Goal: Task Accomplishment & Management: Manage account settings

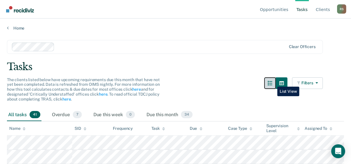
click at [273, 82] on icon "button" at bounding box center [270, 83] width 5 height 5
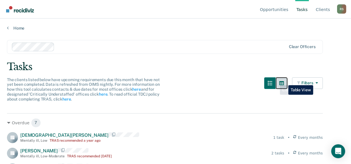
click at [284, 81] on icon "button" at bounding box center [282, 83] width 5 height 4
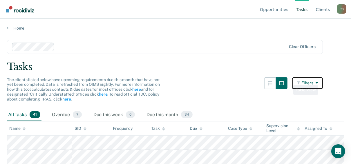
click at [302, 81] on icon "button" at bounding box center [299, 83] width 4 height 4
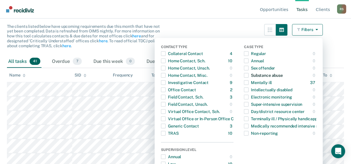
scroll to position [23, 0]
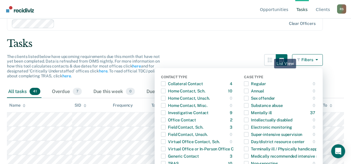
click at [242, 51] on main "Clear officers Tasks The clients listed below have upcoming requirements due th…" at bounding box center [175, 74] width 351 height 132
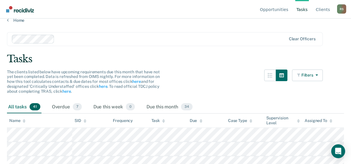
scroll to position [0, 0]
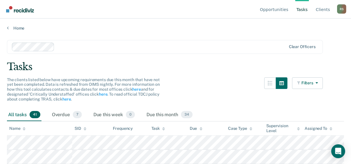
click at [6, 29] on div "Home" at bounding box center [175, 25] width 351 height 12
click at [7, 28] on icon at bounding box center [8, 28] width 2 height 5
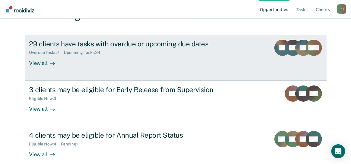
scroll to position [59, 0]
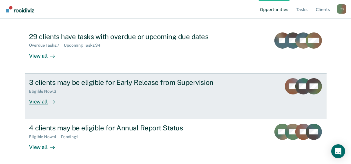
click at [252, 90] on link "3 clients may be eligible for Early Release from Supervision Eligible Now : 3 V…" at bounding box center [176, 96] width 302 height 46
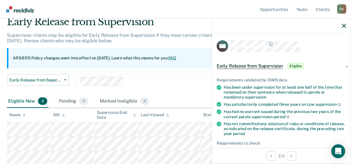
click at [261, 66] on span "Early Release from Supervision" at bounding box center [250, 66] width 66 height 6
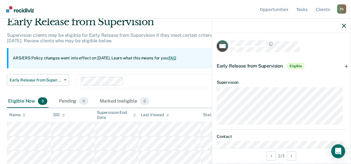
click at [261, 66] on span "Early Release from Supervision" at bounding box center [250, 66] width 66 height 6
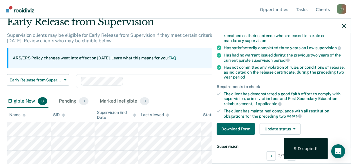
scroll to position [70, 0]
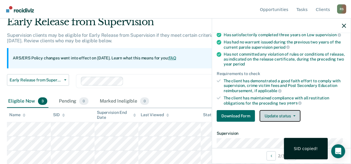
click at [275, 113] on button "Update status" at bounding box center [280, 116] width 41 height 12
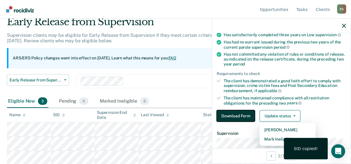
click at [243, 112] on button "Download Form" at bounding box center [236, 116] width 38 height 12
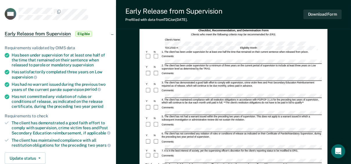
scroll to position [23, 0]
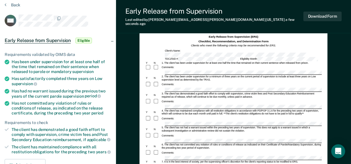
click at [180, 116] on div "Comments:" at bounding box center [234, 119] width 177 height 6
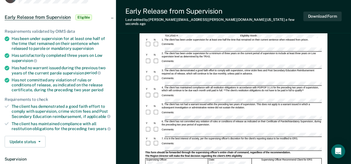
click at [158, 141] on div at bounding box center [157, 144] width 8 height 6
click at [189, 110] on div "Comments:" at bounding box center [234, 113] width 177 height 6
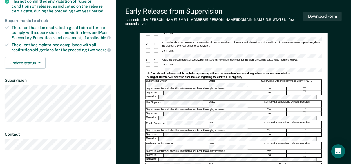
scroll to position [139, 0]
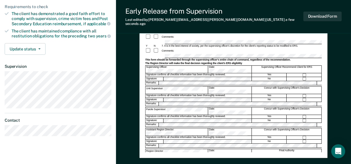
click at [182, 128] on div "Assistant Region Director:" at bounding box center [177, 131] width 63 height 7
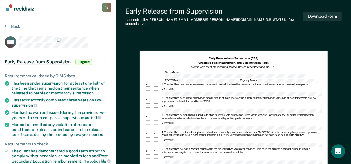
scroll to position [0, 0]
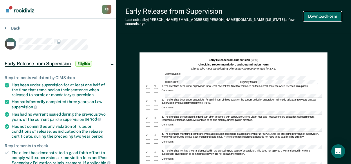
click at [320, 16] on button "Download Form" at bounding box center [323, 17] width 38 height 10
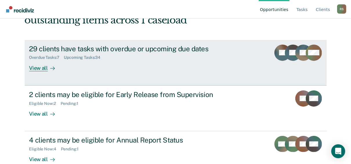
scroll to position [59, 0]
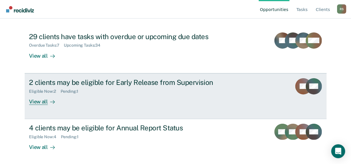
click at [125, 86] on div "2 clients may be eligible for Early Release from Supervision" at bounding box center [131, 82] width 204 height 8
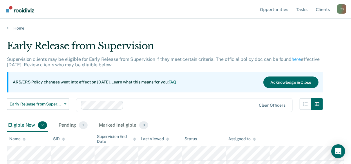
scroll to position [10, 0]
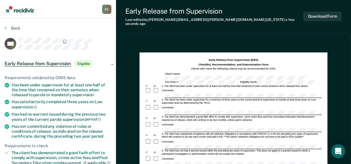
click at [229, 122] on div "Comments:" at bounding box center [234, 127] width 177 height 11
click at [205, 122] on div "Comments:" at bounding box center [234, 127] width 177 height 11
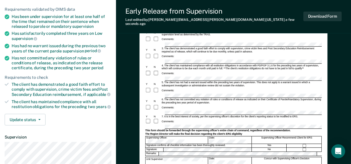
scroll to position [70, 0]
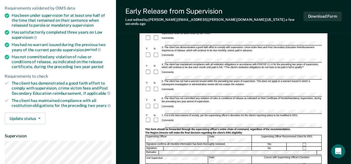
click at [234, 114] on div "7. It is in the best interest of society, per the supervising officer's discret…" at bounding box center [241, 115] width 161 height 3
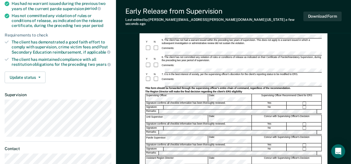
scroll to position [116, 0]
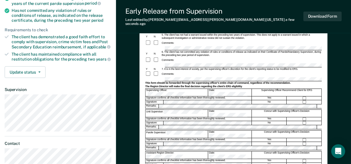
click at [180, 152] on div "Assistant Region Director:" at bounding box center [177, 155] width 63 height 7
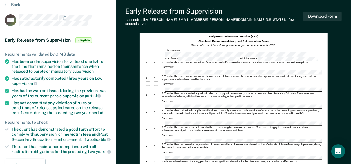
scroll to position [23, 0]
click at [330, 20] on div "Download Form" at bounding box center [323, 16] width 38 height 19
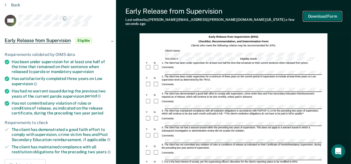
click at [329, 16] on button "Download Form" at bounding box center [323, 17] width 38 height 10
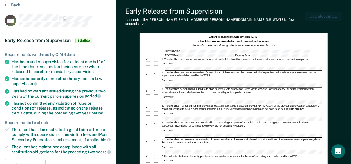
scroll to position [0, 0]
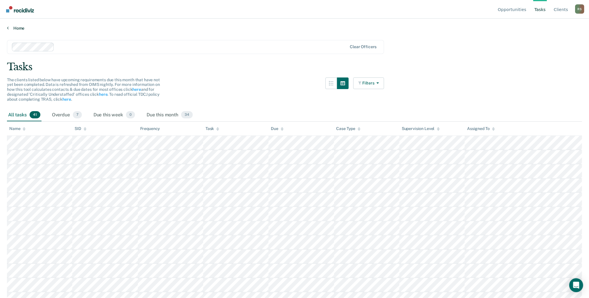
click at [10, 28] on link "Home" at bounding box center [294, 28] width 575 height 5
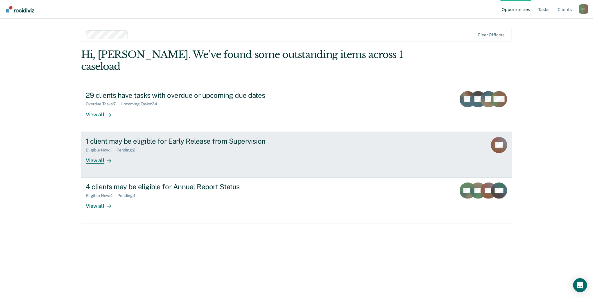
click at [330, 139] on link "1 client may be eligible for Early Release from Supervision Eligible Now : 1 Pe…" at bounding box center [296, 155] width 431 height 46
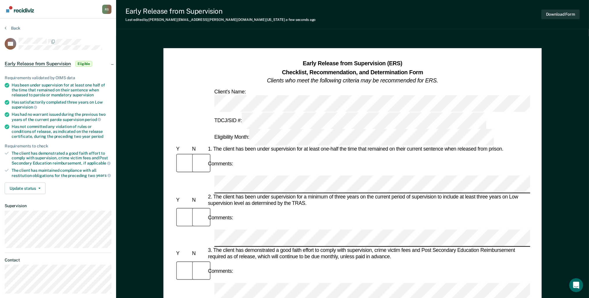
click at [263, 207] on div "Comments:" at bounding box center [353, 218] width 356 height 23
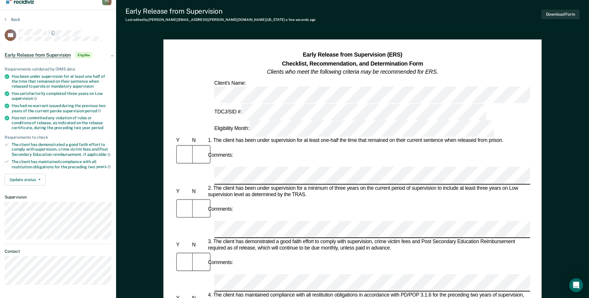
scroll to position [23, 0]
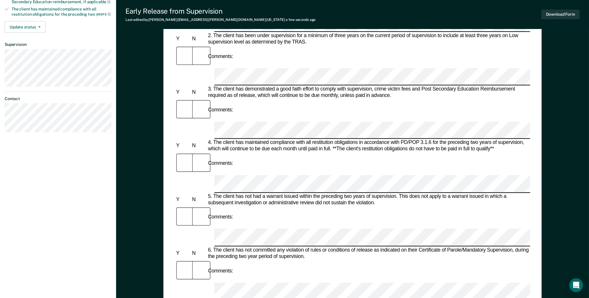
scroll to position [163, 0]
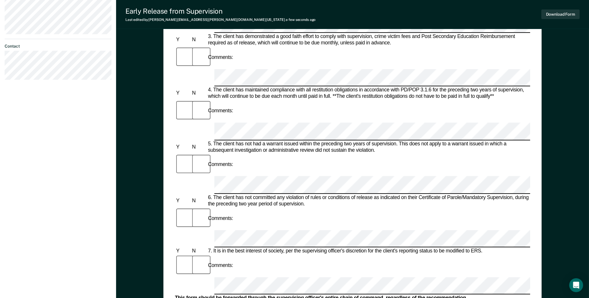
scroll to position [232, 0]
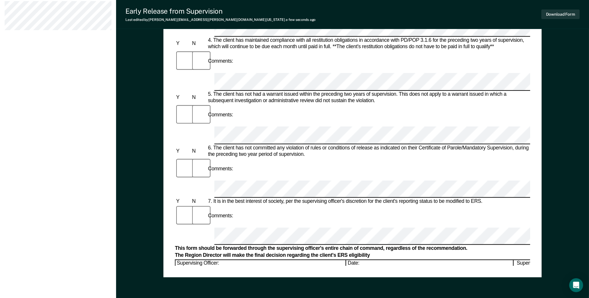
scroll to position [279, 0]
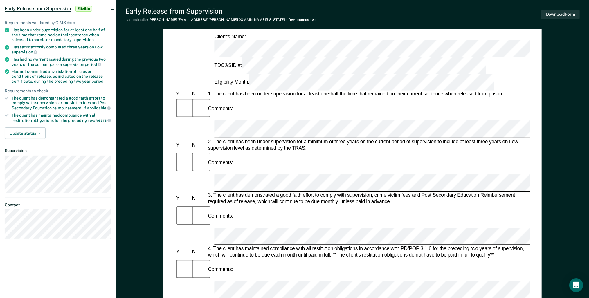
scroll to position [23, 0]
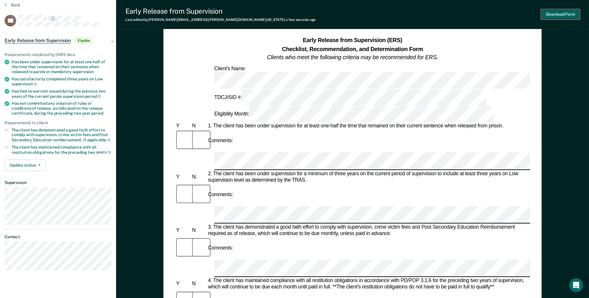
click at [561, 13] on button "Download Form" at bounding box center [561, 15] width 38 height 10
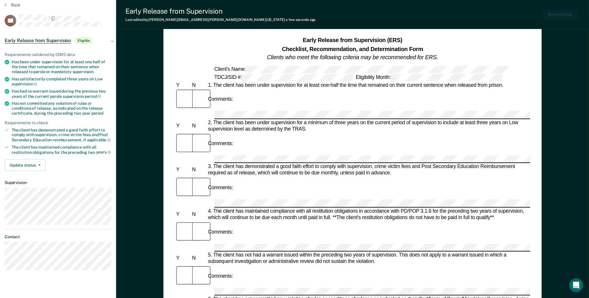
scroll to position [0, 0]
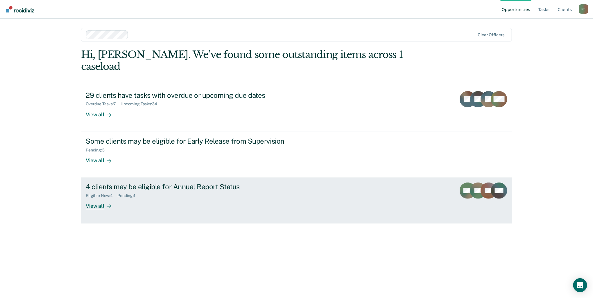
click at [221, 193] on div "4 clients may be eligible for Annual Report Status Eligible Now : 4 Pending : 1…" at bounding box center [195, 196] width 218 height 27
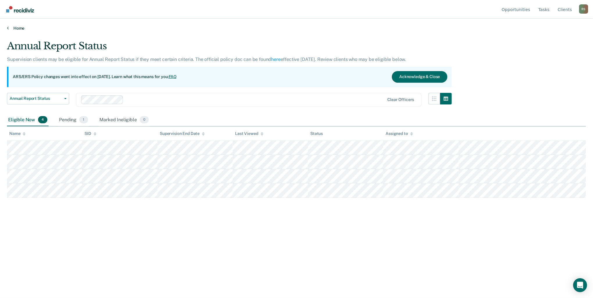
click at [8, 27] on icon at bounding box center [8, 28] width 2 height 5
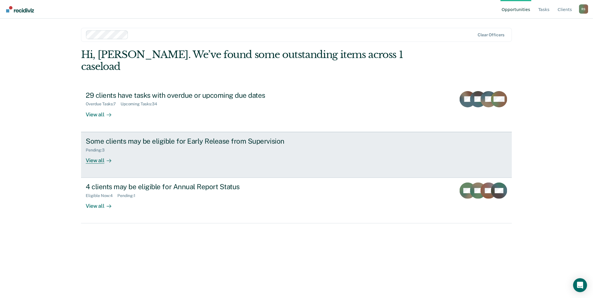
click at [153, 146] on div "Pending : 3" at bounding box center [188, 149] width 204 height 7
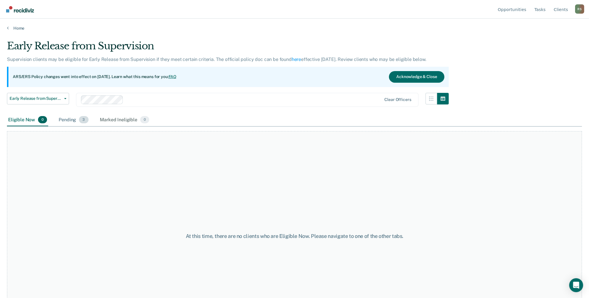
click at [74, 119] on div "Pending 3" at bounding box center [74, 120] width 32 height 13
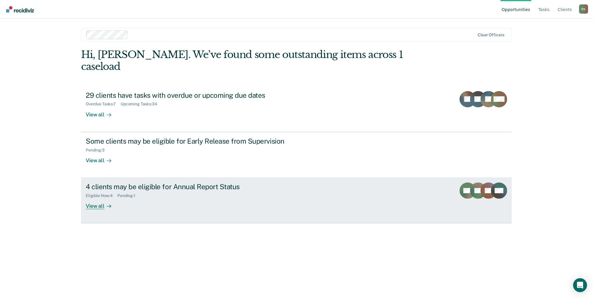
click at [151, 183] on div "4 clients may be eligible for Annual Report Status" at bounding box center [188, 187] width 204 height 8
click at [182, 191] on div "Eligible Now : 4 Pending : 1" at bounding box center [188, 194] width 204 height 7
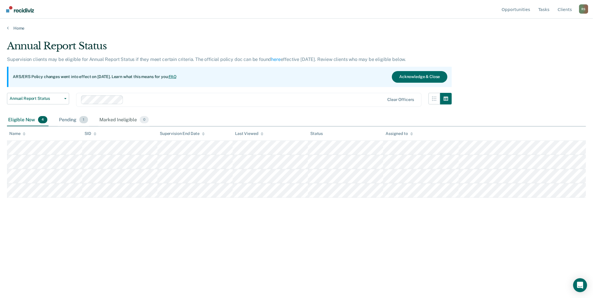
click at [70, 121] on div "Pending 1" at bounding box center [73, 120] width 31 height 13
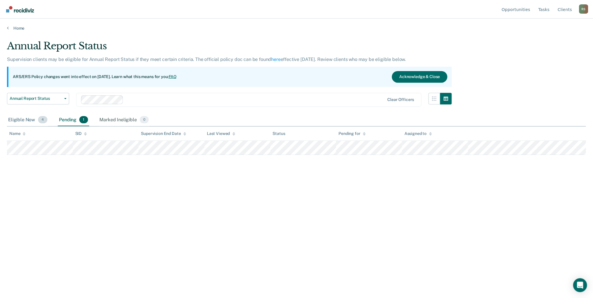
click at [24, 119] on div "Eligible Now 4" at bounding box center [28, 120] width 42 height 13
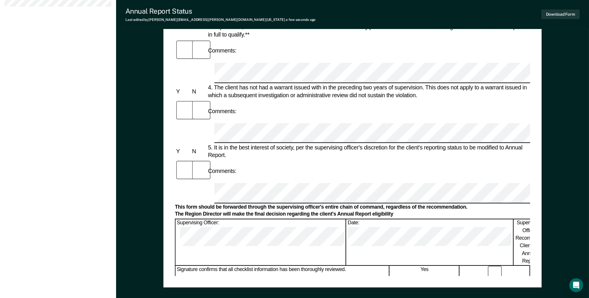
scroll to position [256, 0]
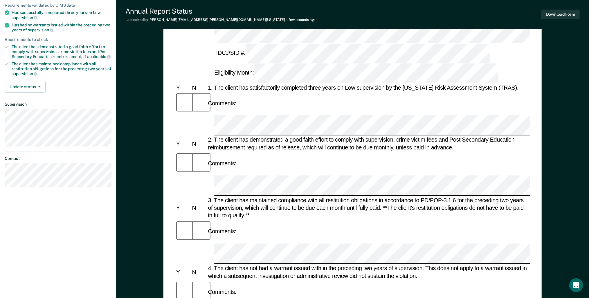
scroll to position [23, 0]
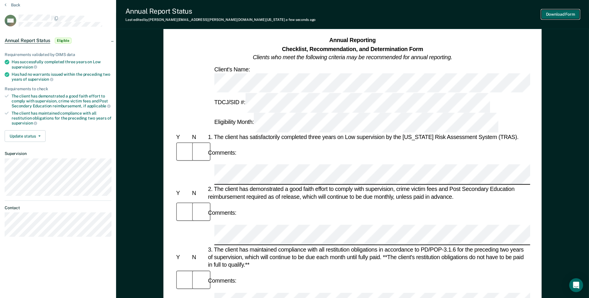
click at [553, 17] on button "Download Form" at bounding box center [561, 15] width 38 height 10
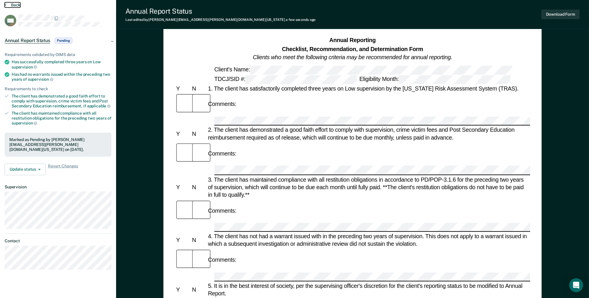
click at [15, 6] on button "Back" at bounding box center [13, 4] width 16 height 5
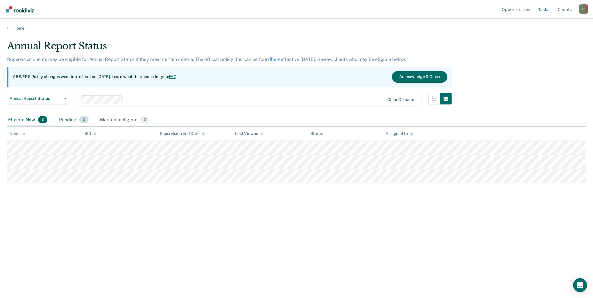
click at [68, 122] on div "Pending 2" at bounding box center [74, 120] width 32 height 13
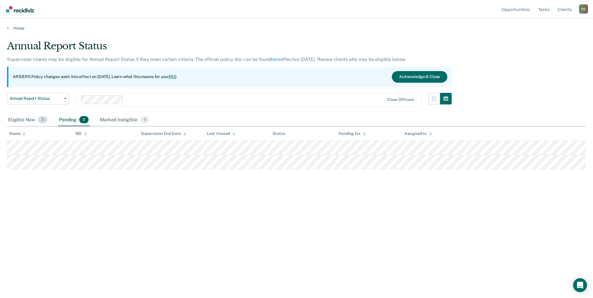
click at [33, 119] on div "Eligible Now 3" at bounding box center [28, 120] width 42 height 13
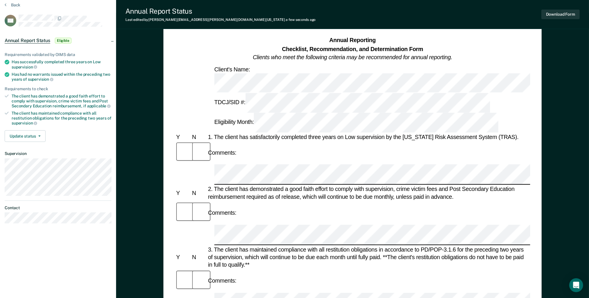
scroll to position [46, 0]
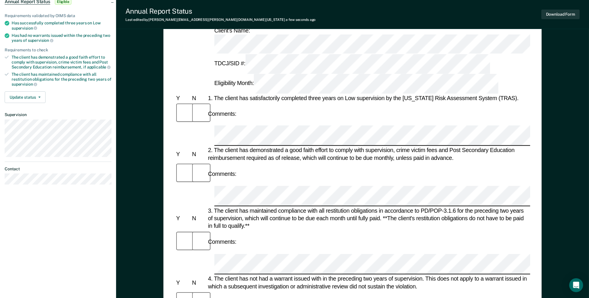
scroll to position [70, 0]
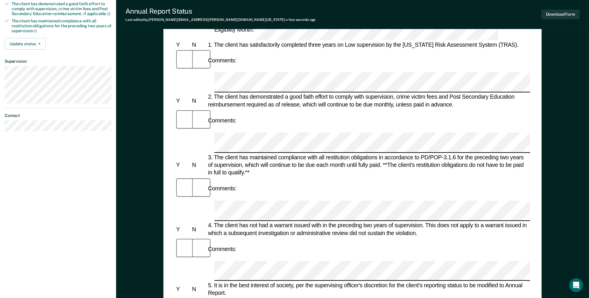
scroll to position [116, 0]
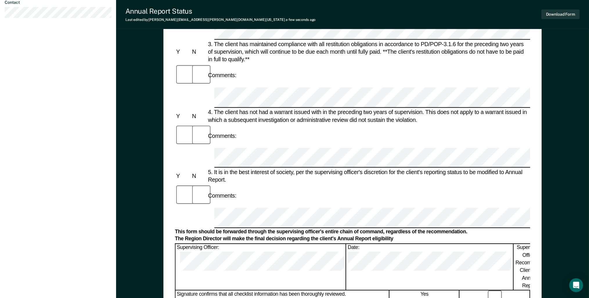
scroll to position [256, 0]
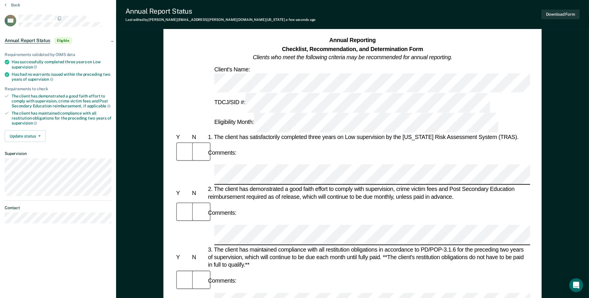
scroll to position [23, 0]
click at [549, 17] on button "Download Form" at bounding box center [561, 15] width 38 height 10
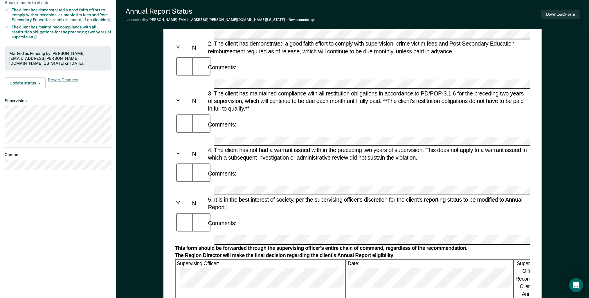
scroll to position [163, 0]
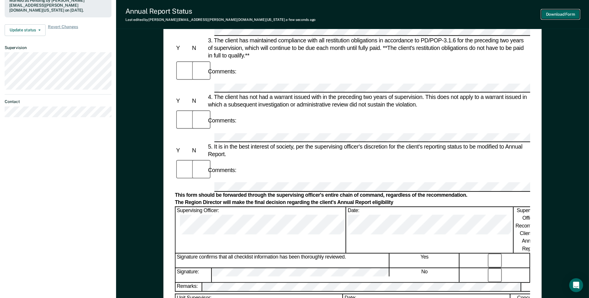
click at [549, 16] on button "Download Form" at bounding box center [561, 15] width 38 height 10
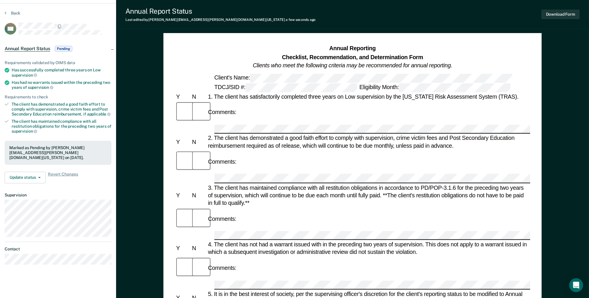
scroll to position [0, 0]
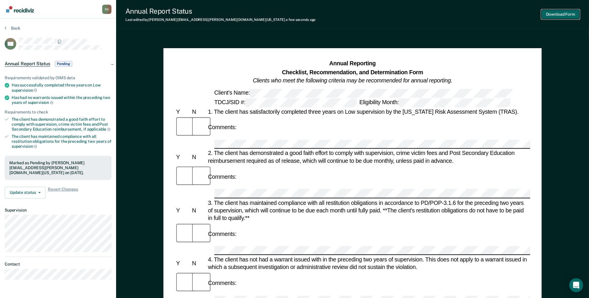
click at [545, 15] on button "Download Form" at bounding box center [561, 15] width 38 height 10
click at [17, 27] on button "Back" at bounding box center [13, 28] width 16 height 5
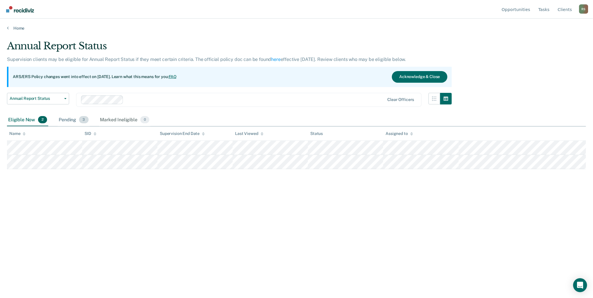
click at [77, 120] on div "Pending 3" at bounding box center [74, 120] width 32 height 13
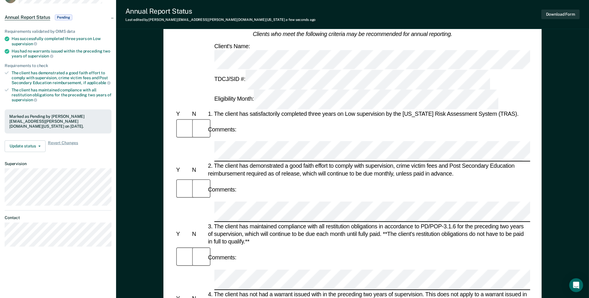
scroll to position [23, 0]
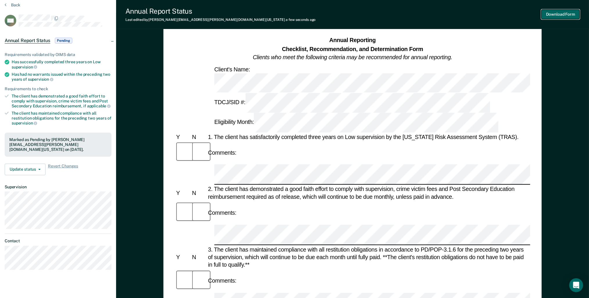
click at [550, 15] on button "Download Form" at bounding box center [561, 15] width 38 height 10
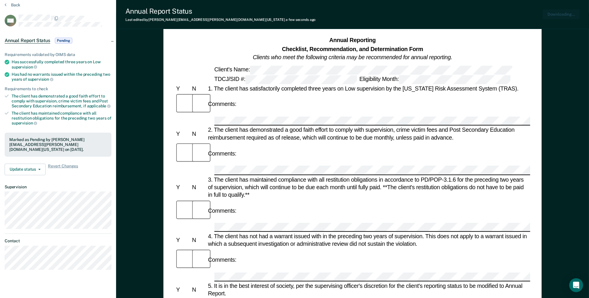
scroll to position [0, 0]
click at [13, 6] on button "Back" at bounding box center [13, 4] width 16 height 5
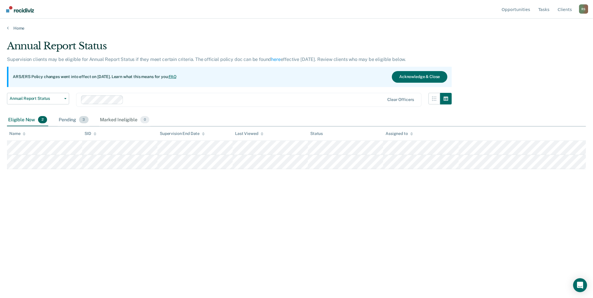
click at [77, 122] on div "Pending 3" at bounding box center [74, 120] width 32 height 13
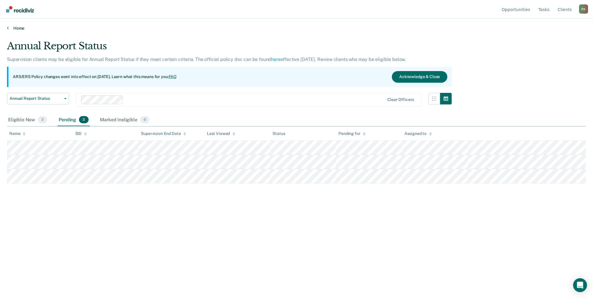
click at [17, 28] on link "Home" at bounding box center [296, 28] width 579 height 5
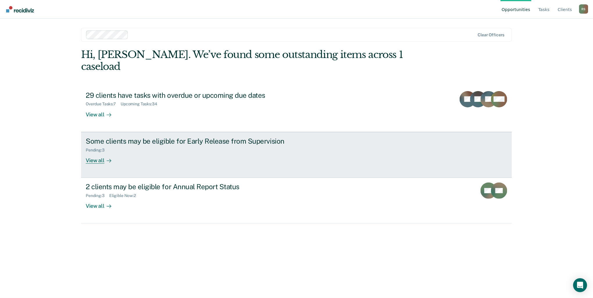
click at [110, 137] on div "Some clients may be eligible for Early Release from Supervision" at bounding box center [188, 141] width 204 height 8
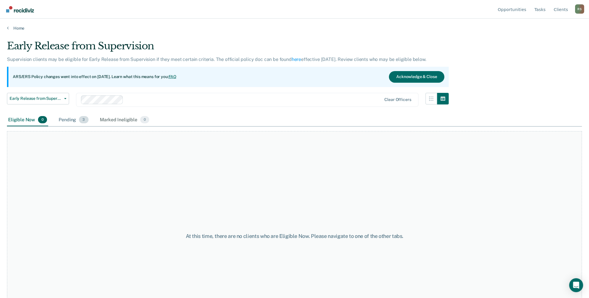
click at [78, 119] on div "Pending 3" at bounding box center [74, 120] width 32 height 13
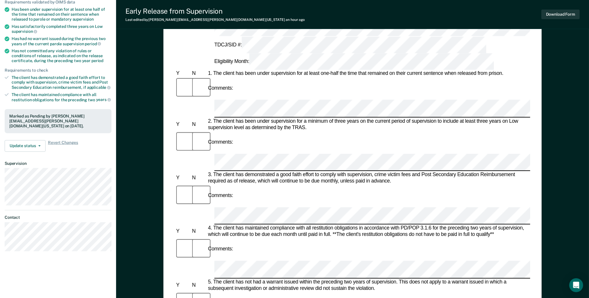
scroll to position [70, 0]
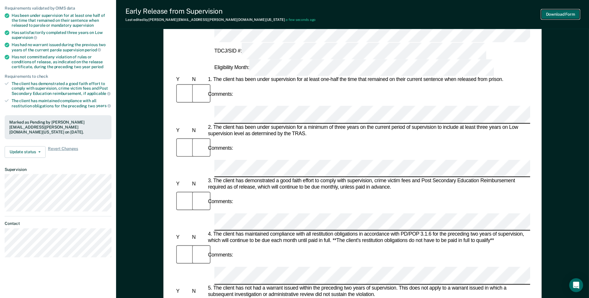
click at [564, 14] on button "Download Form" at bounding box center [561, 15] width 38 height 10
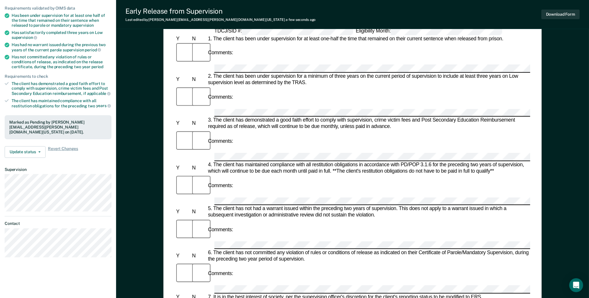
scroll to position [0, 0]
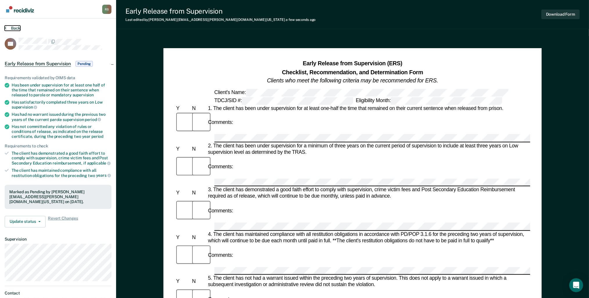
click at [16, 26] on button "Back" at bounding box center [13, 28] width 16 height 5
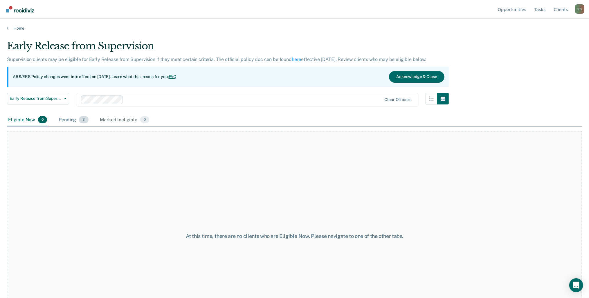
click at [73, 120] on div "Pending 3" at bounding box center [74, 120] width 32 height 13
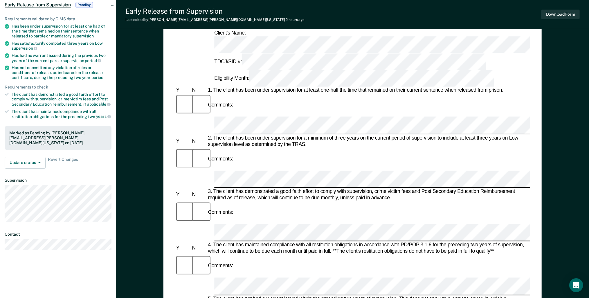
scroll to position [70, 0]
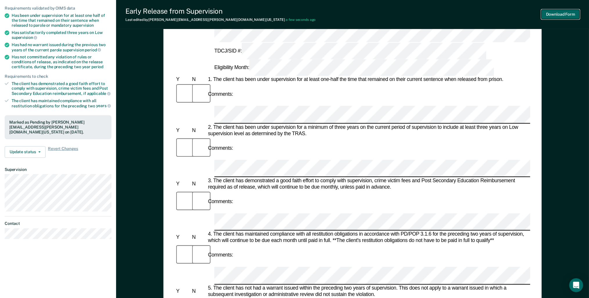
click at [552, 16] on button "Download Form" at bounding box center [561, 15] width 38 height 10
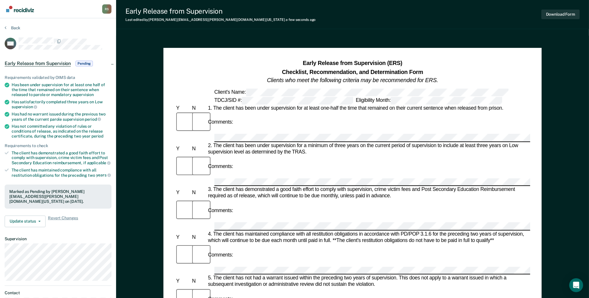
scroll to position [0, 0]
click at [14, 27] on button "Back" at bounding box center [13, 28] width 16 height 5
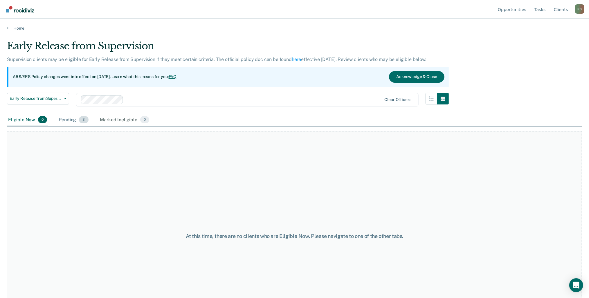
click at [85, 117] on span "3" at bounding box center [83, 120] width 9 height 8
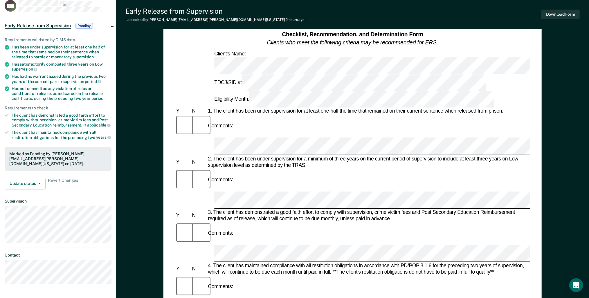
scroll to position [70, 0]
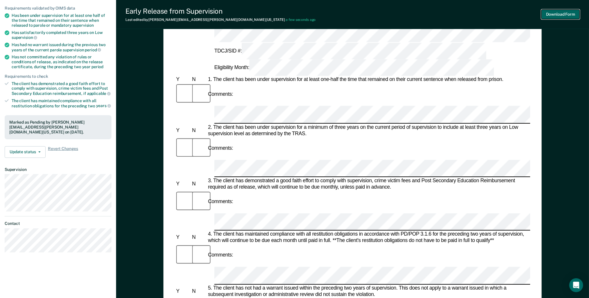
click at [558, 11] on button "Download Form" at bounding box center [561, 15] width 38 height 10
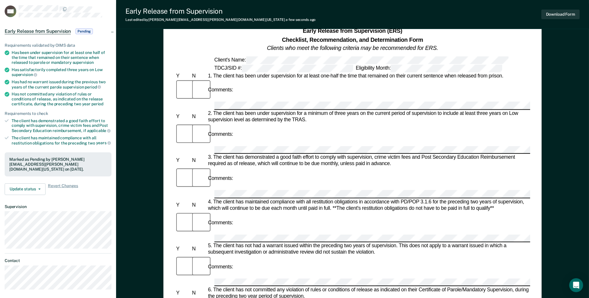
scroll to position [0, 0]
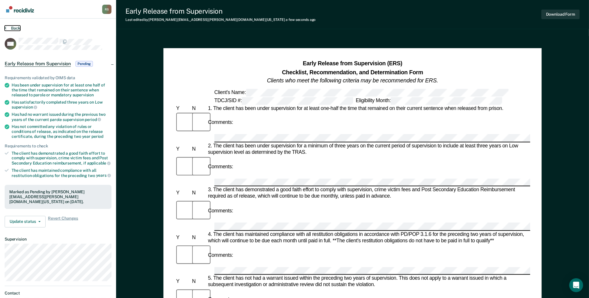
click at [17, 29] on button "Back" at bounding box center [13, 28] width 16 height 5
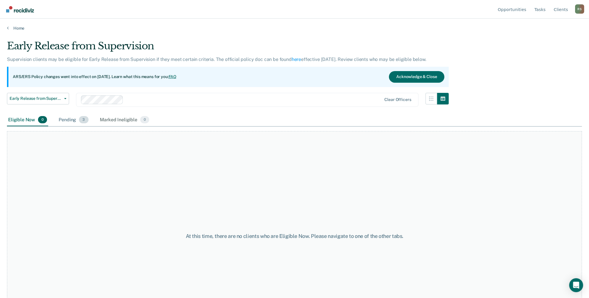
click at [73, 120] on div "Pending 3" at bounding box center [74, 120] width 32 height 13
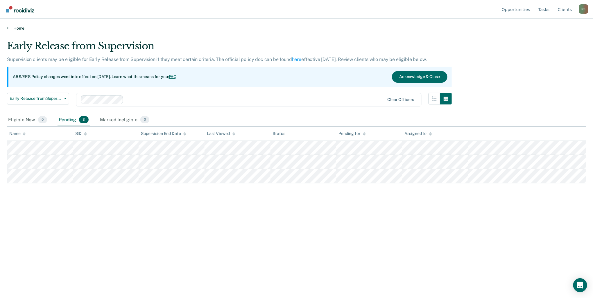
click at [17, 27] on link "Home" at bounding box center [296, 28] width 579 height 5
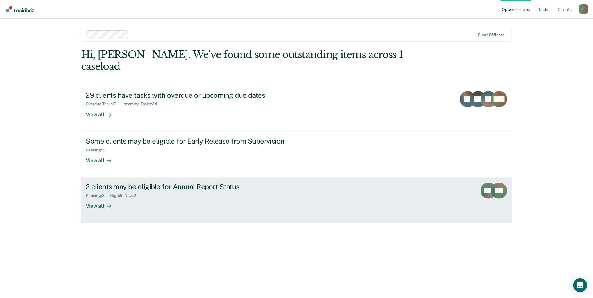
click at [159, 183] on div "2 clients may be eligible for Annual Report Status" at bounding box center [188, 187] width 204 height 8
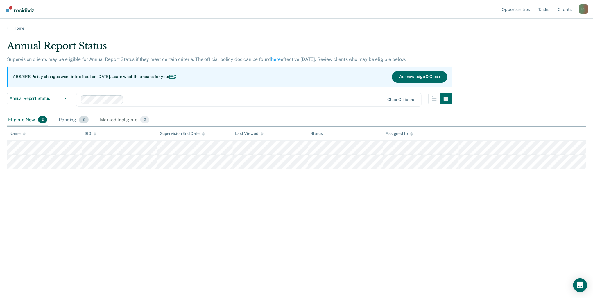
click at [73, 119] on div "Pending 3" at bounding box center [74, 120] width 32 height 13
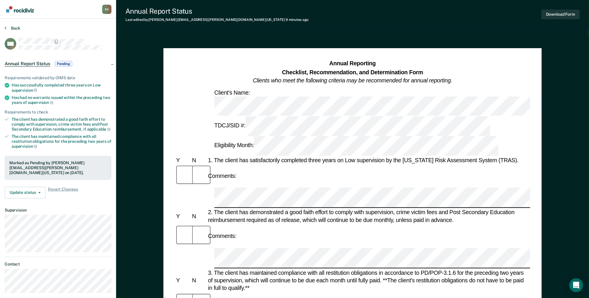
click at [20, 27] on div "Back" at bounding box center [58, 32] width 107 height 12
click at [18, 28] on button "Back" at bounding box center [13, 28] width 16 height 5
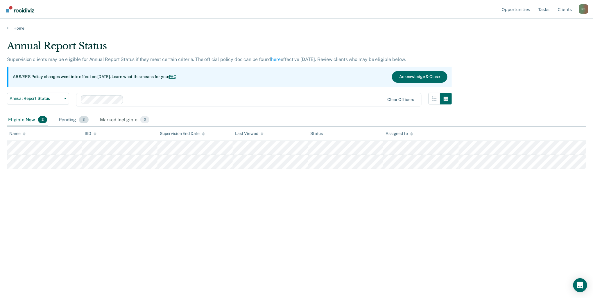
click at [68, 121] on div "Pending 3" at bounding box center [74, 120] width 32 height 13
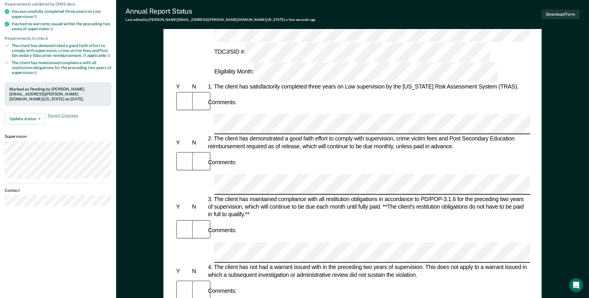
scroll to position [70, 0]
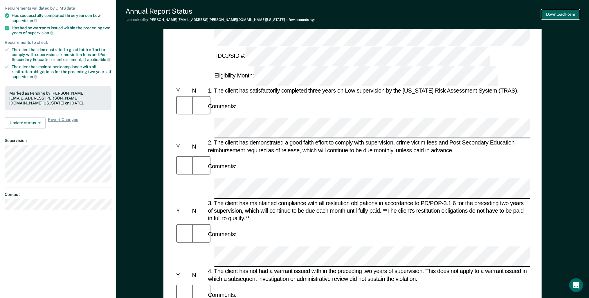
click at [548, 13] on button "Download Form" at bounding box center [561, 15] width 38 height 10
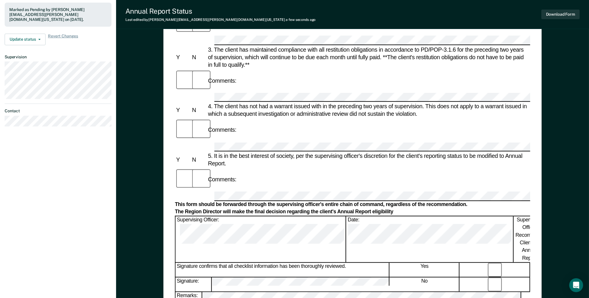
scroll to position [163, 0]
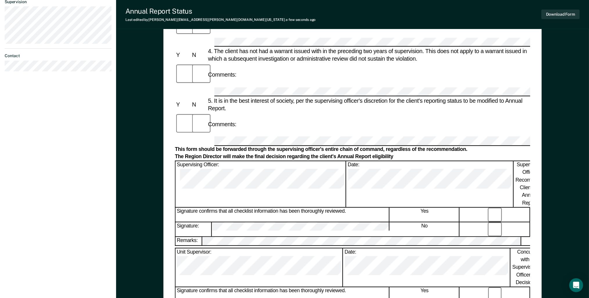
scroll to position [209, 0]
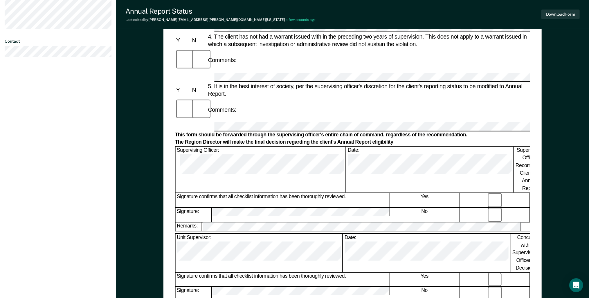
scroll to position [232, 0]
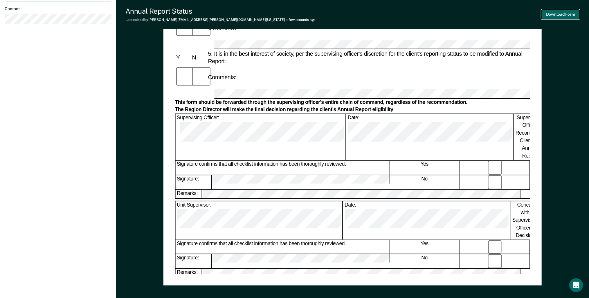
click at [556, 14] on button "Download Form" at bounding box center [561, 15] width 38 height 10
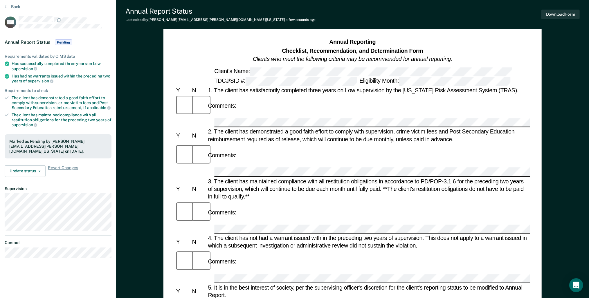
scroll to position [0, 0]
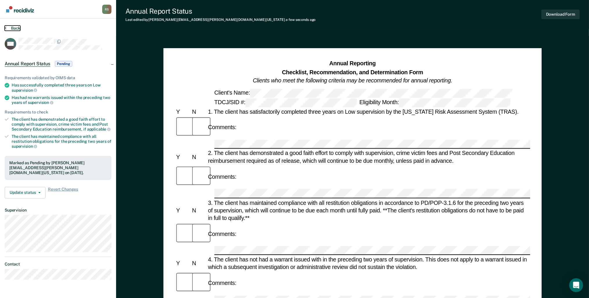
click at [15, 29] on button "Back" at bounding box center [13, 28] width 16 height 5
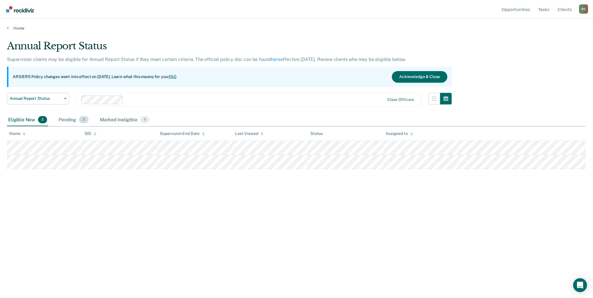
click at [69, 121] on div "Pending 3" at bounding box center [74, 120] width 32 height 13
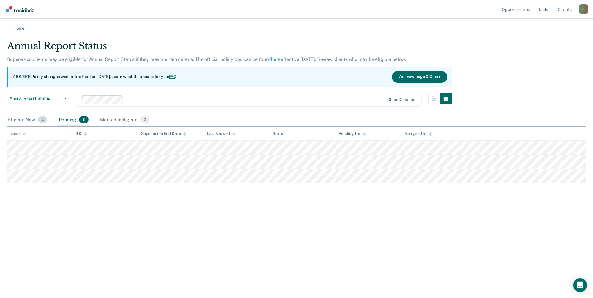
click at [29, 120] on div "Eligible Now 2" at bounding box center [27, 120] width 41 height 13
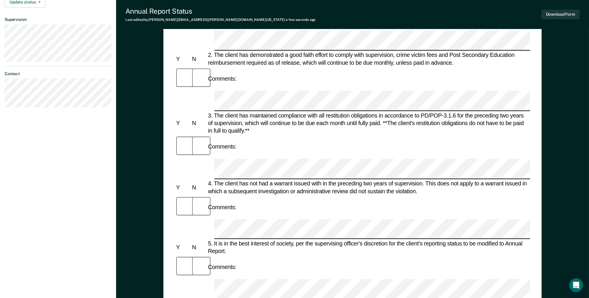
scroll to position [186, 0]
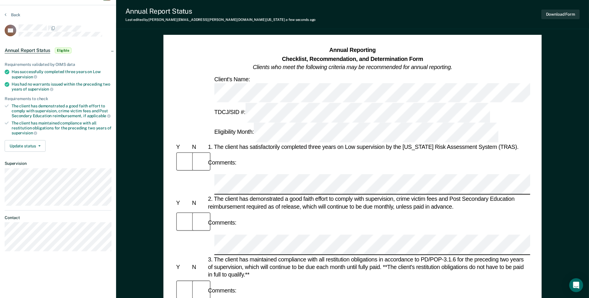
scroll to position [0, 0]
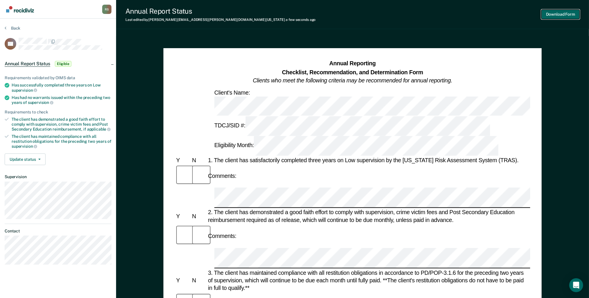
click at [551, 15] on button "Download Form" at bounding box center [561, 15] width 38 height 10
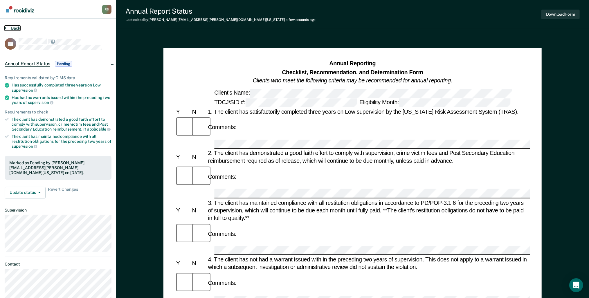
click at [19, 26] on button "Back" at bounding box center [13, 28] width 16 height 5
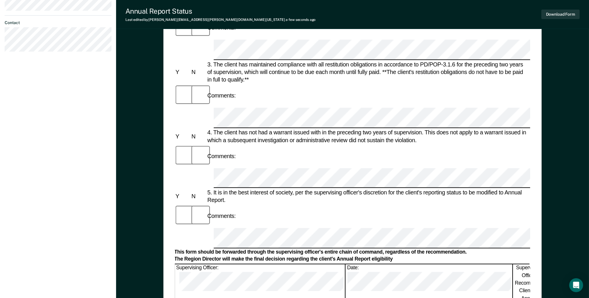
scroll to position [209, 0]
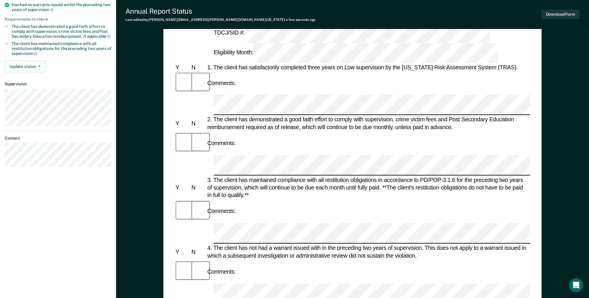
scroll to position [93, 0]
click at [562, 13] on button "Download Form" at bounding box center [561, 15] width 38 height 10
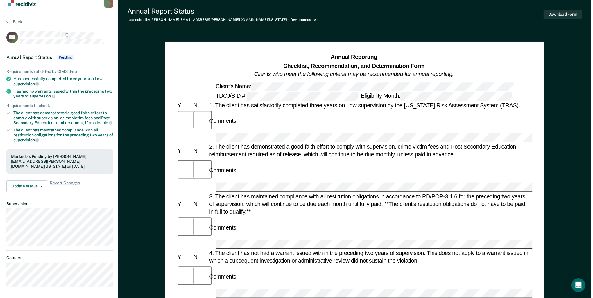
scroll to position [0, 0]
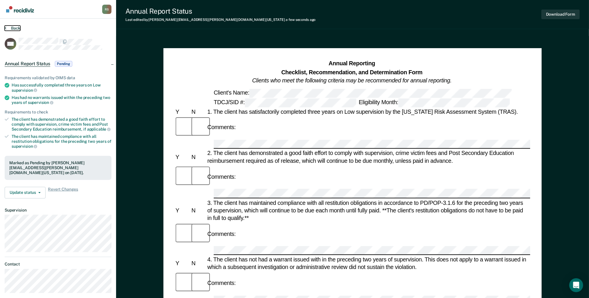
click at [13, 28] on button "Back" at bounding box center [13, 28] width 16 height 5
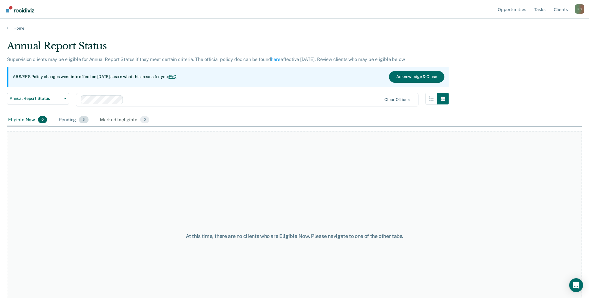
click at [73, 118] on div "Pending 5" at bounding box center [74, 120] width 32 height 13
